Goal: Book appointment/travel/reservation

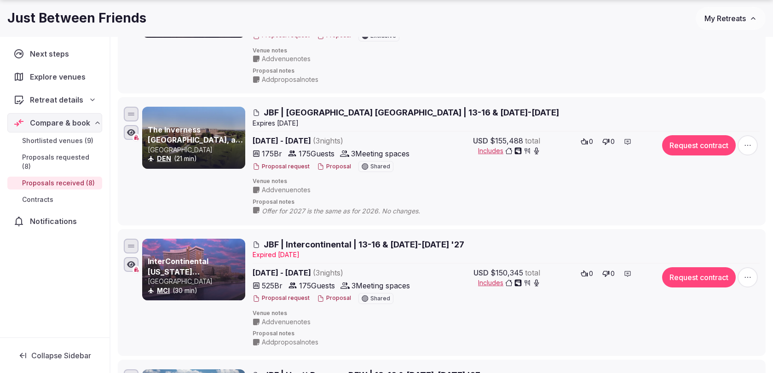
scroll to position [209, 0]
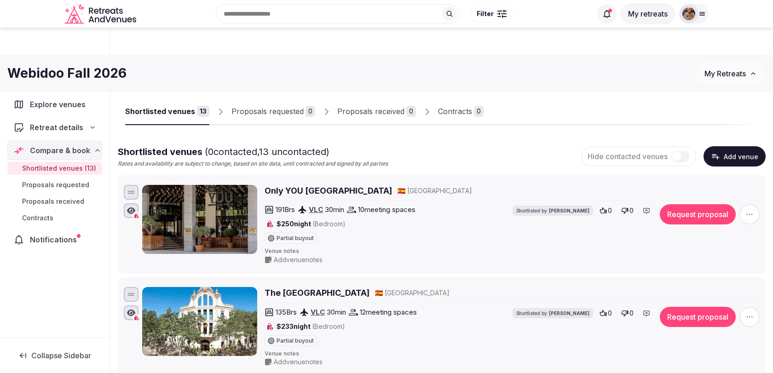
scroll to position [31, 0]
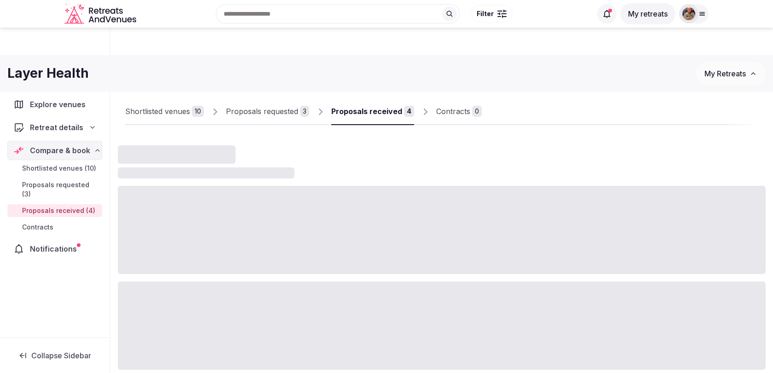
scroll to position [53, 0]
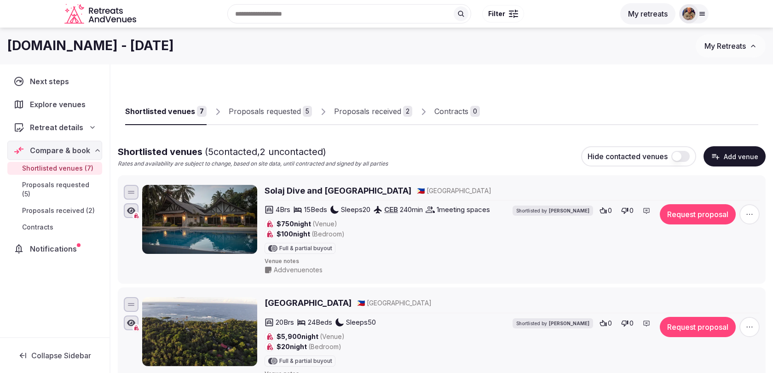
click at [289, 112] on div "Proposals requested" at bounding box center [265, 111] width 72 height 11
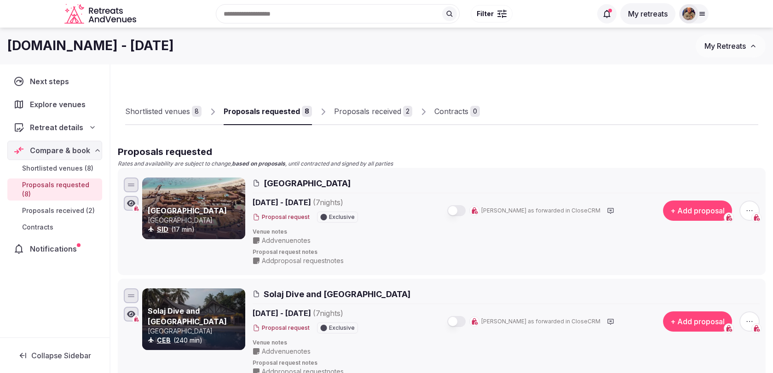
click at [465, 211] on button "button" at bounding box center [456, 210] width 18 height 11
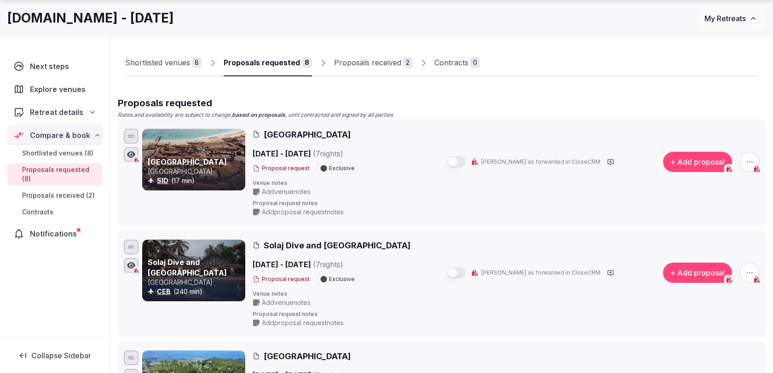
scroll to position [91, 0]
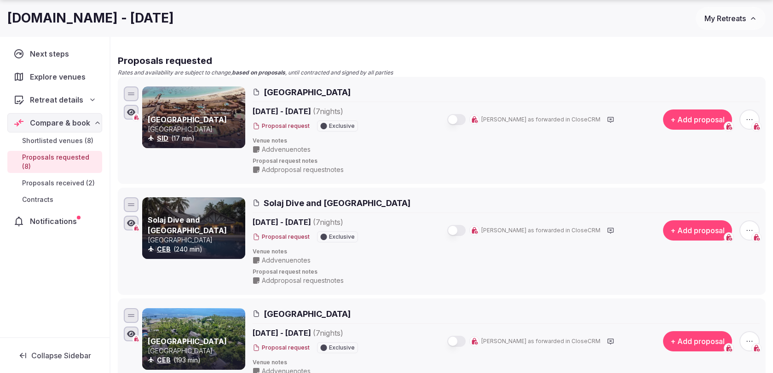
click at [465, 232] on button "button" at bounding box center [456, 230] width 18 height 11
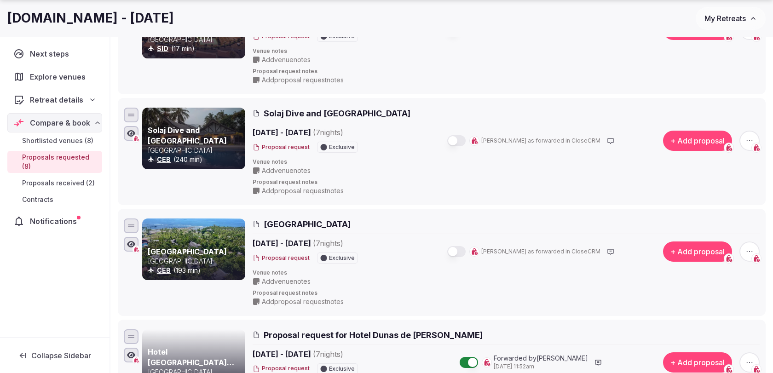
scroll to position [205, 0]
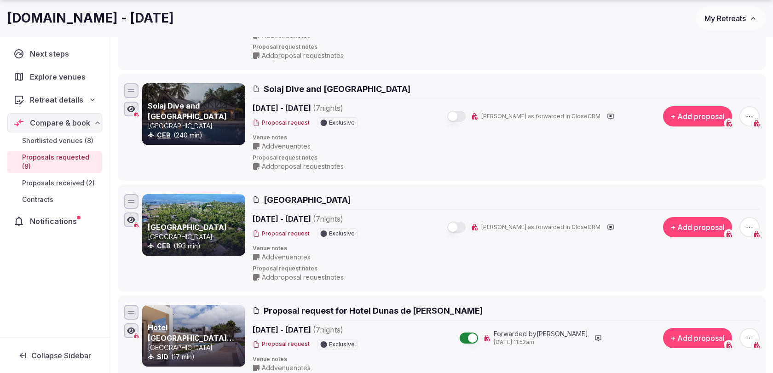
click at [465, 228] on button "button" at bounding box center [456, 227] width 18 height 11
click at [465, 227] on button "button" at bounding box center [456, 227] width 18 height 11
click at [465, 115] on button "button" at bounding box center [456, 116] width 18 height 11
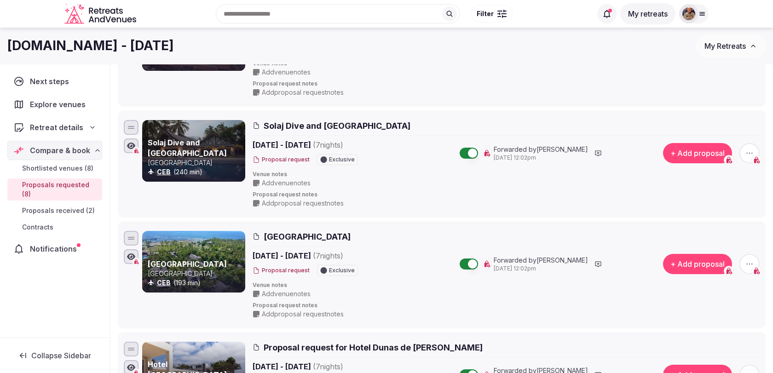
scroll to position [0, 0]
